Goal: Navigation & Orientation: Find specific page/section

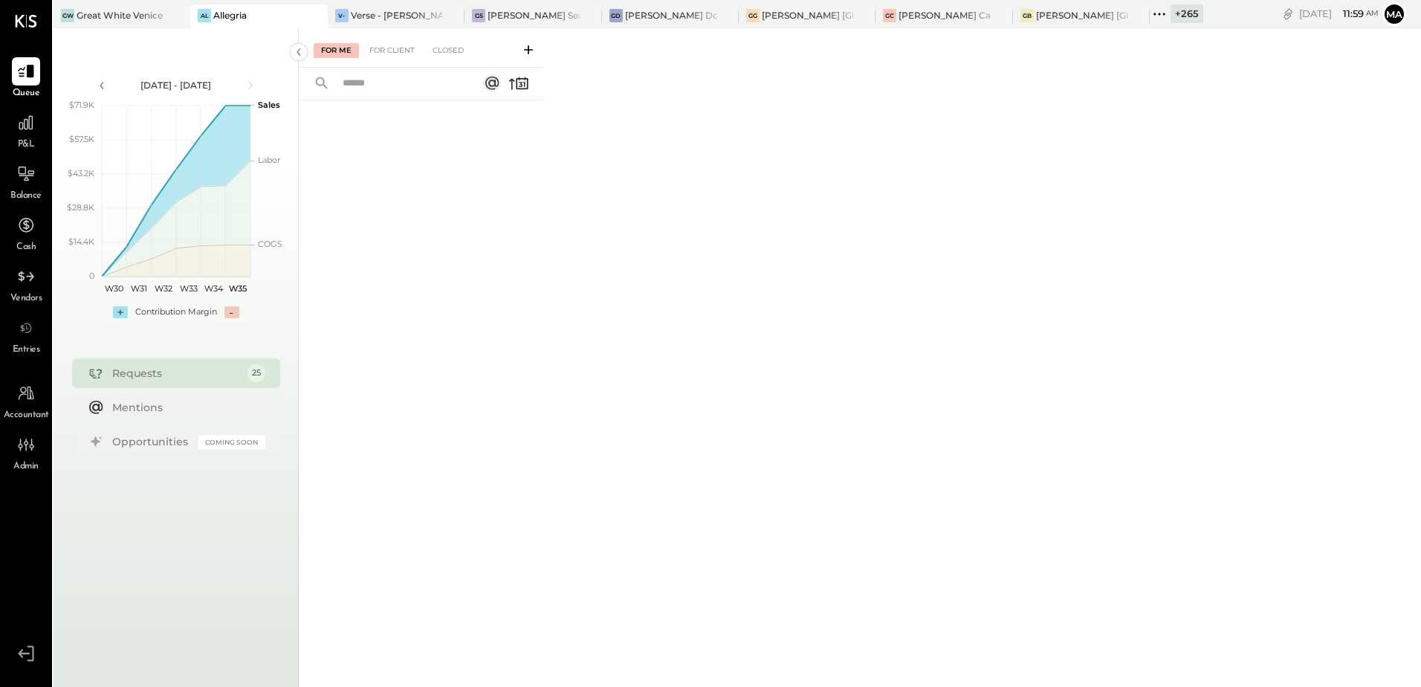
click at [314, 16] on icon at bounding box center [315, 16] width 19 height 18
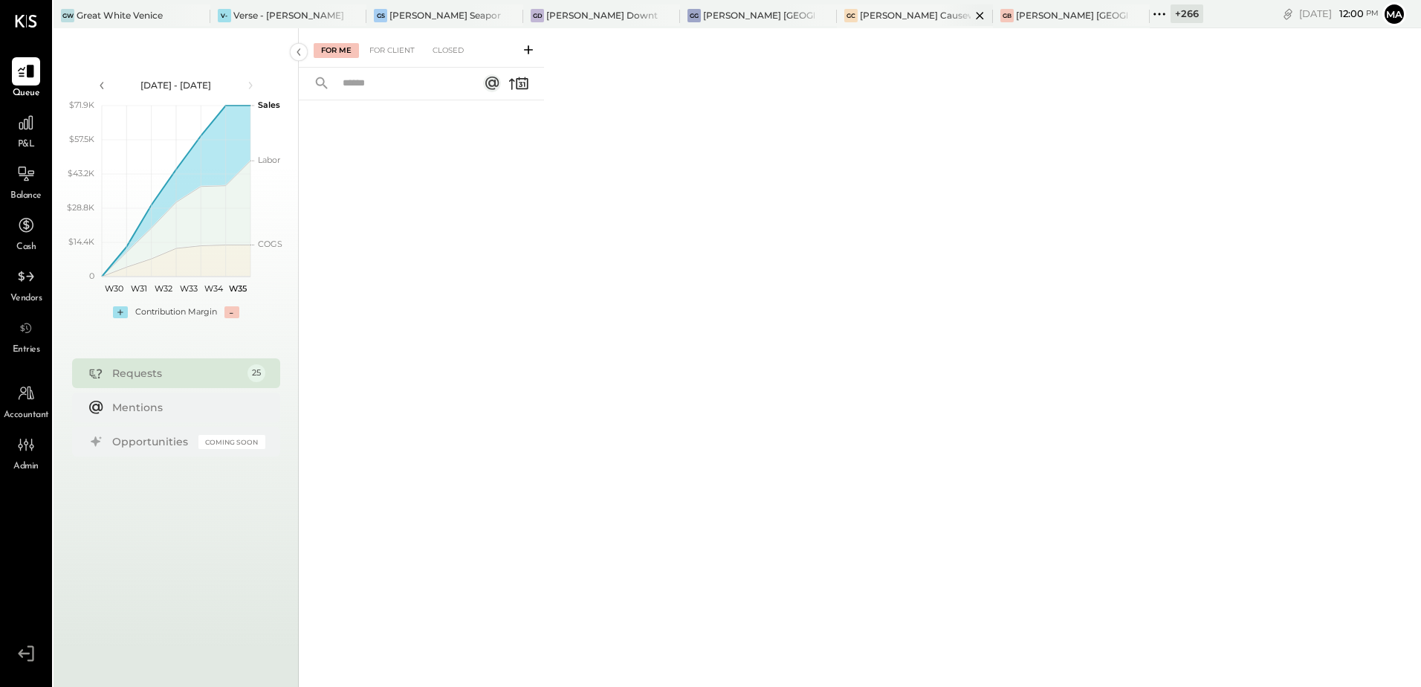
click at [860, 22] on div "[PERSON_NAME] Causeway" at bounding box center [916, 15] width 112 height 13
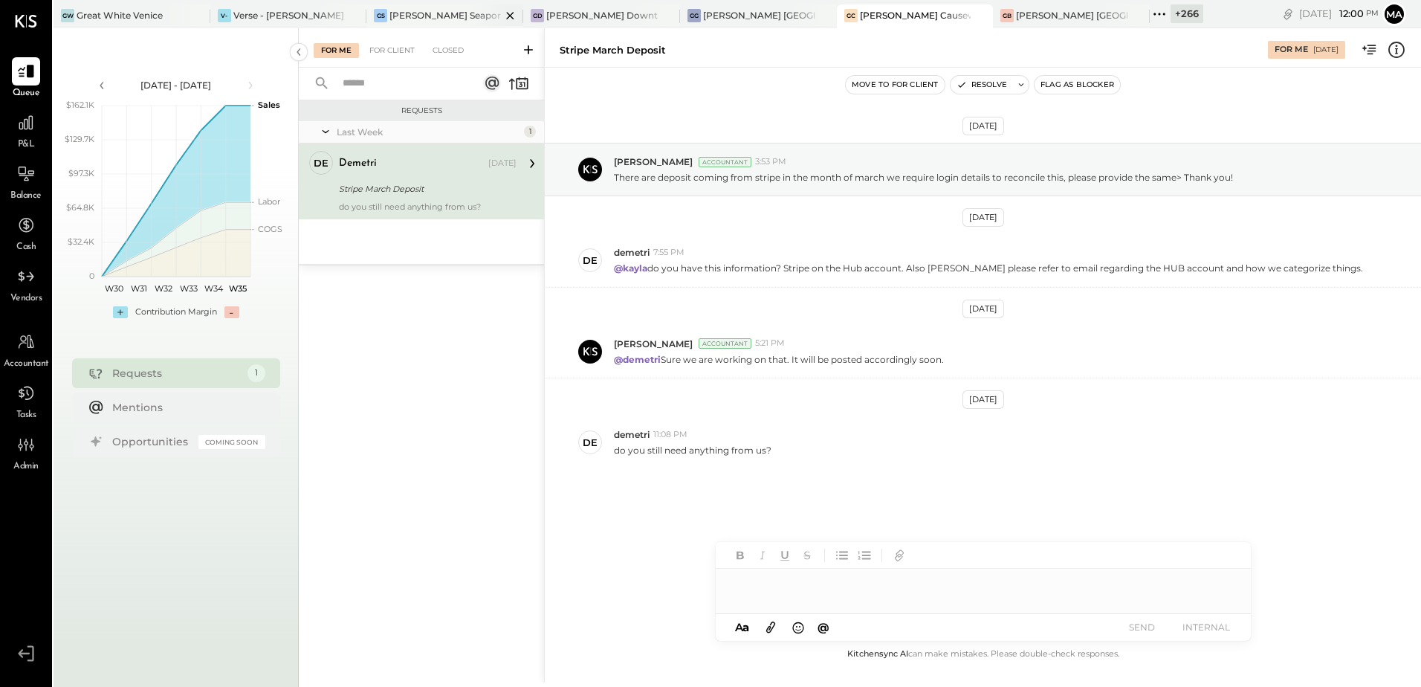
click at [414, 19] on div "[PERSON_NAME] Seaport" at bounding box center [446, 15] width 112 height 13
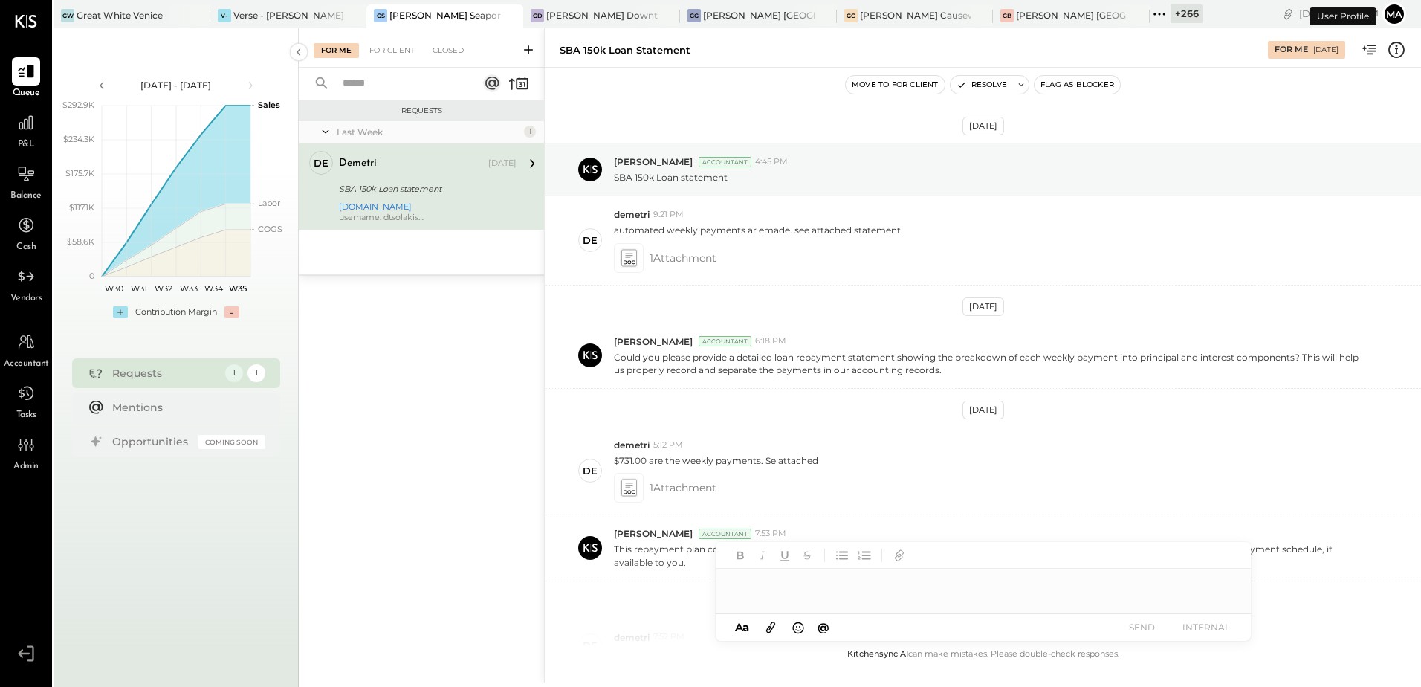
scroll to position [358, 0]
